Goal: Find specific page/section: Find specific page/section

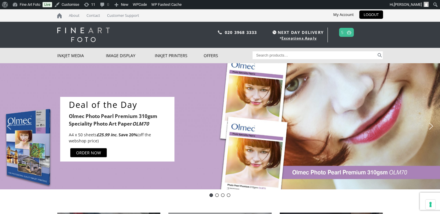
click at [322, 55] on input "Search for:" at bounding box center [315, 55] width 124 height 8
type input "015"
click at [381, 54] on button "Search" at bounding box center [379, 55] width 7 height 8
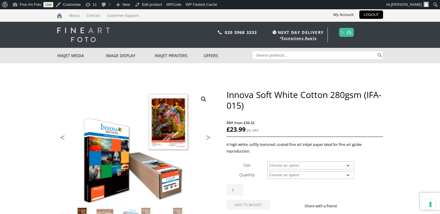
click at [302, 55] on input "Search for:" at bounding box center [315, 55] width 124 height 8
click at [306, 51] on input "Search for:" at bounding box center [315, 55] width 124 height 8
click at [89, 33] on img at bounding box center [83, 34] width 52 height 14
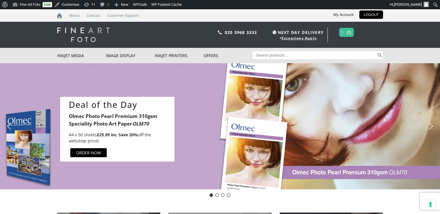
click at [310, 52] on input "Search for:" at bounding box center [315, 55] width 124 height 8
type input "012"
click at [380, 54] on button "Search" at bounding box center [379, 55] width 7 height 8
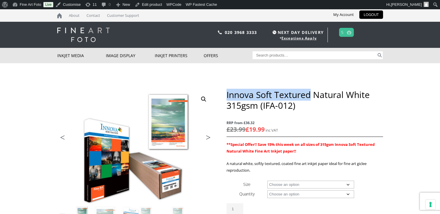
drag, startPoint x: 226, startPoint y: 95, endPoint x: 310, endPoint y: 93, distance: 84.2
click at [310, 93] on h1 "Innova Soft Textured Natural White 315gsm (IFA-012)" at bounding box center [305, 99] width 156 height 21
copy h1 "Innova Soft Textured"
click at [73, 38] on img at bounding box center [83, 34] width 52 height 14
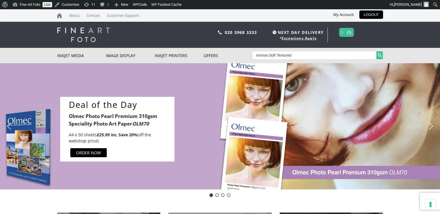
type input "Innova Soft Textured"
click at [382, 56] on button "Search" at bounding box center [379, 55] width 7 height 8
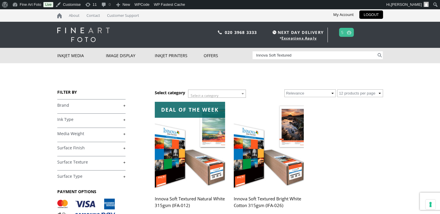
click at [298, 54] on input "Innova Soft Textured" at bounding box center [315, 55] width 124 height 8
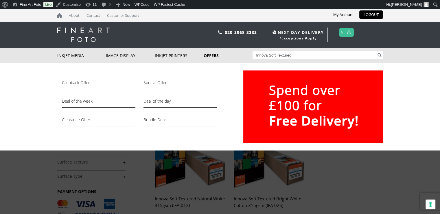
drag, startPoint x: 298, startPoint y: 54, endPoint x: 248, endPoint y: 54, distance: 50.1
click at [248, 54] on div "Inkjet Media Inkjet Fine Art Paper Inkjet Photo Paper Sample Packs Inkjet Canva…" at bounding box center [220, 55] width 326 height 15
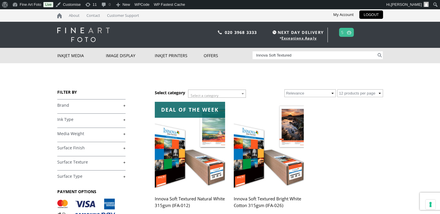
scroll to position [87, 0]
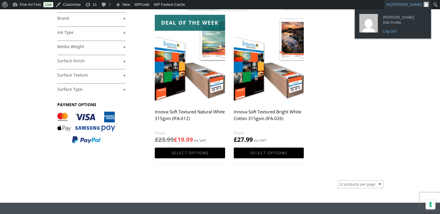
click at [391, 30] on link "Log Out" at bounding box center [403, 31] width 46 height 8
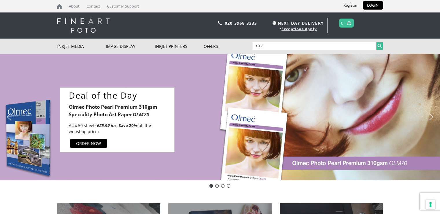
type input "012"
click at [380, 45] on button "Search" at bounding box center [379, 46] width 7 height 8
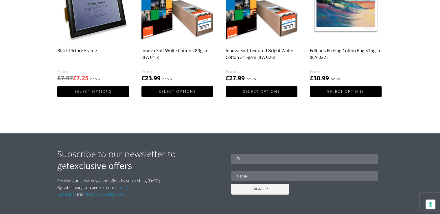
scroll to position [434, 0]
